Goal: Information Seeking & Learning: Understand process/instructions

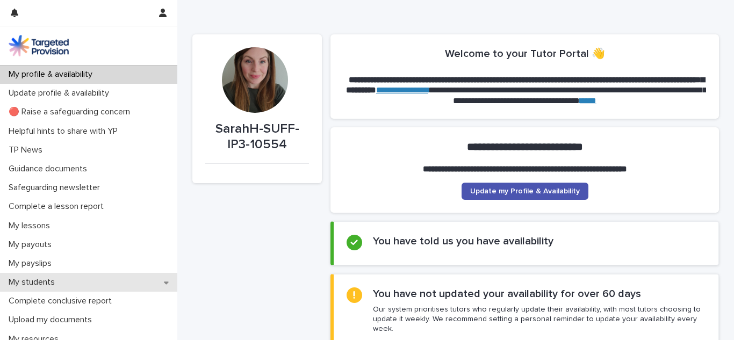
click at [64, 289] on div "My students" at bounding box center [88, 282] width 177 height 19
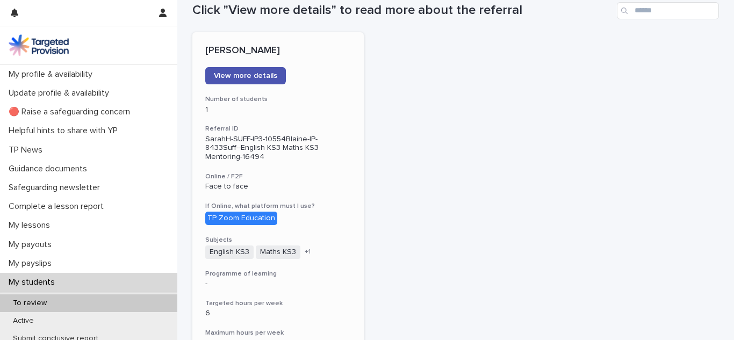
scroll to position [129, 0]
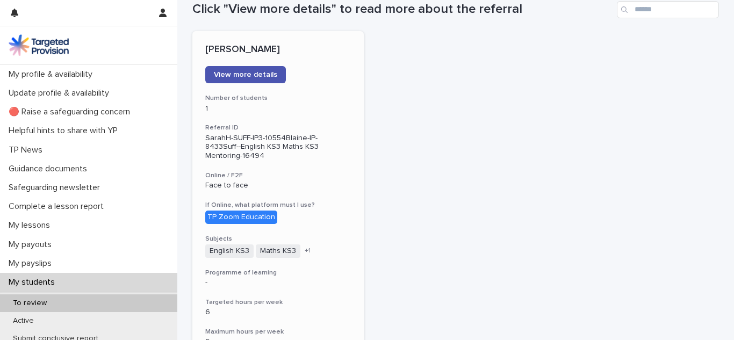
click at [347, 201] on h3 "If Online, what platform must I use?" at bounding box center [278, 205] width 146 height 9
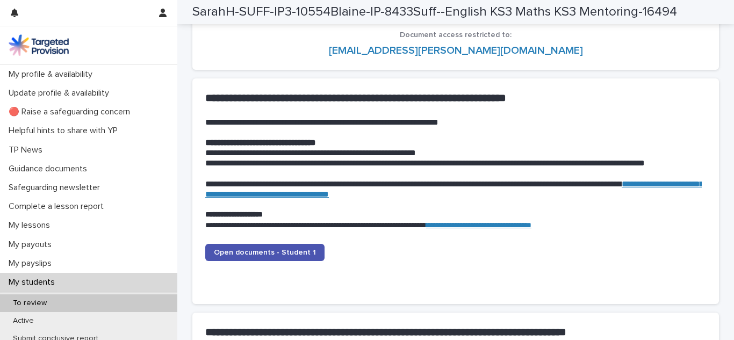
scroll to position [1023, 0]
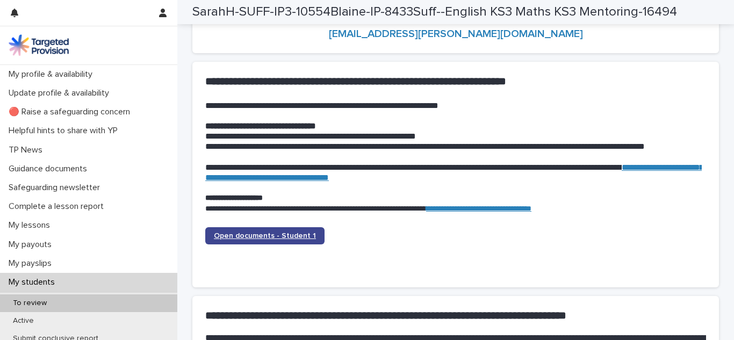
click at [256, 235] on span "Open documents - Student 1" at bounding box center [265, 236] width 102 height 8
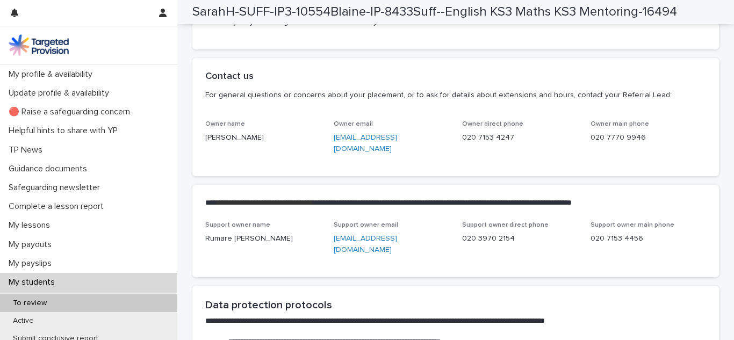
scroll to position [2482, 0]
